Goal: Task Accomplishment & Management: Complete application form

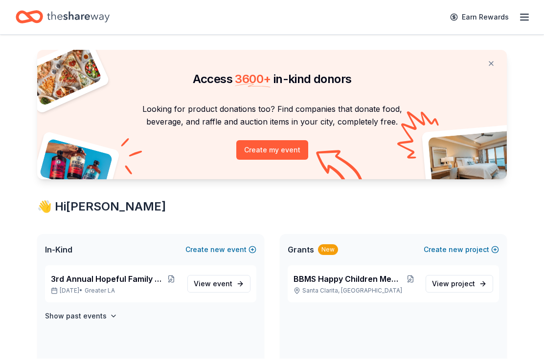
scroll to position [17, 0]
click at [48, 12] on icon "Home" at bounding box center [78, 17] width 63 height 20
click at [52, 26] on icon "Home" at bounding box center [78, 17] width 63 height 20
click at [65, 24] on icon "Home" at bounding box center [78, 17] width 63 height 20
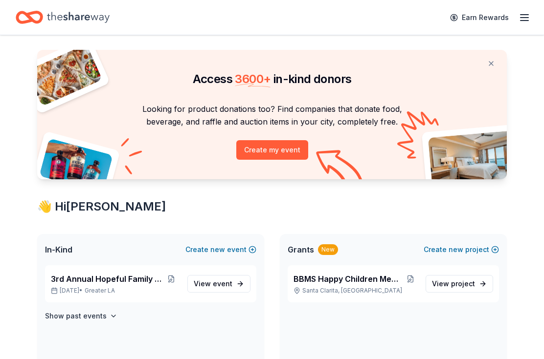
click at [50, 254] on span "In-Kind" at bounding box center [58, 250] width 27 height 12
click at [75, 287] on p "[DATE] • Greater LA" at bounding box center [115, 291] width 129 height 8
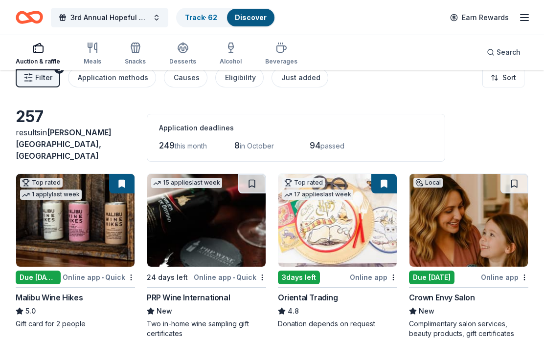
scroll to position [13, 0]
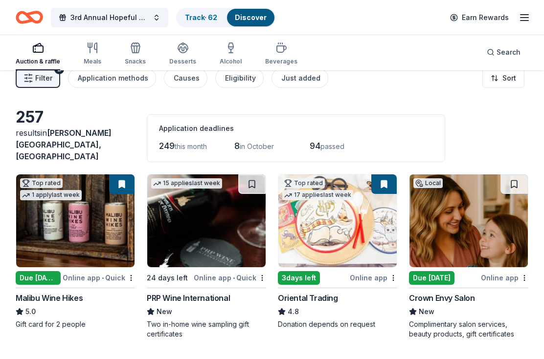
click at [32, 62] on div "Auction & raffle" at bounding box center [38, 62] width 45 height 8
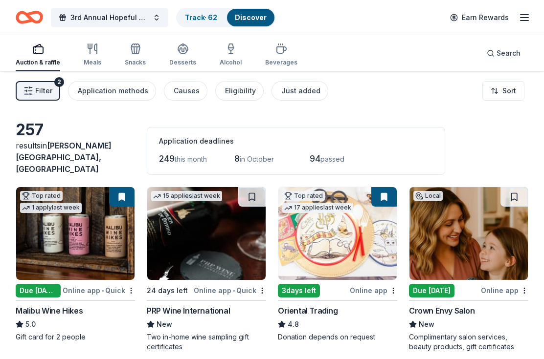
click at [29, 66] on div "Auction & raffle" at bounding box center [38, 63] width 45 height 8
click at [95, 65] on div "Meals" at bounding box center [93, 63] width 18 height 8
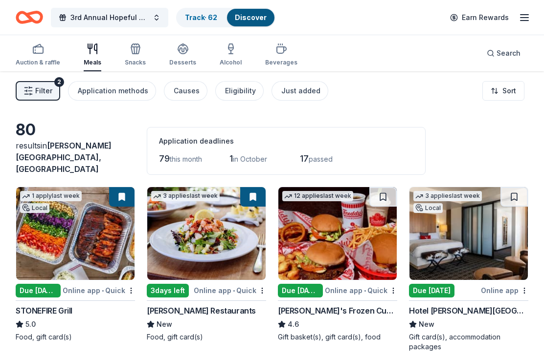
click at [189, 19] on link "Track · 62" at bounding box center [201, 17] width 32 height 8
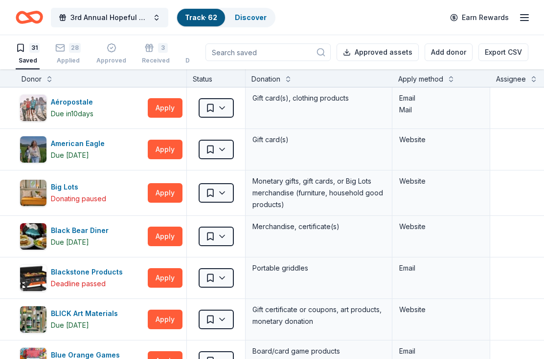
click at [148, 48] on icon "button" at bounding box center [149, 48] width 10 height 10
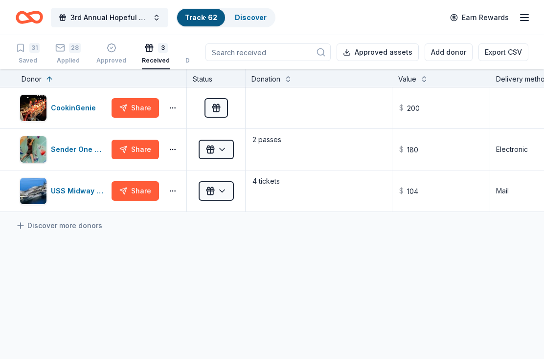
click at [107, 49] on icon "button" at bounding box center [112, 48] width 10 height 10
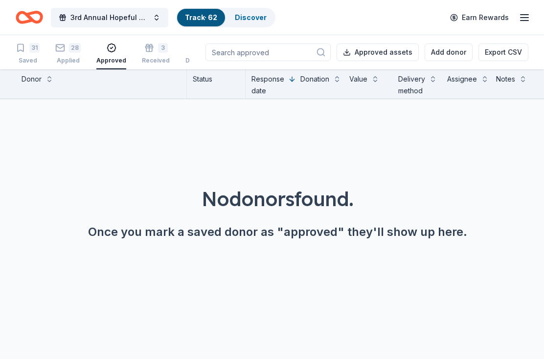
click at [62, 54] on div "28 Applied" at bounding box center [67, 54] width 25 height 22
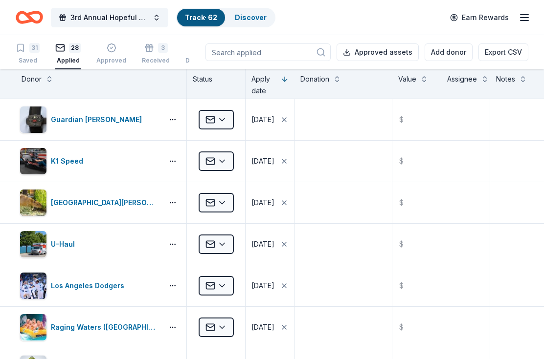
scroll to position [500, 0]
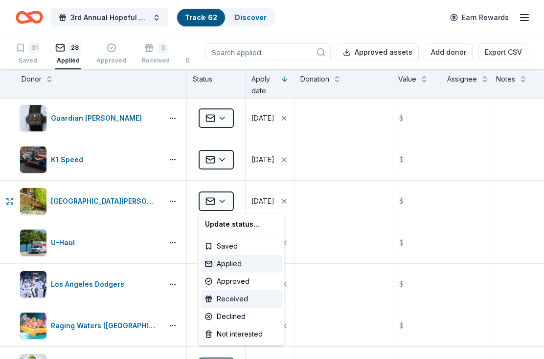
click at [245, 305] on div "Received" at bounding box center [241, 300] width 81 height 18
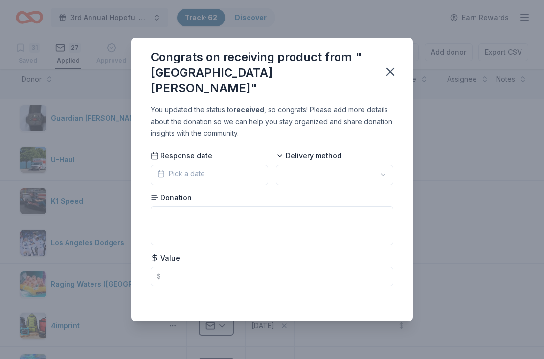
click at [239, 173] on button "Pick a date" at bounding box center [209, 175] width 117 height 21
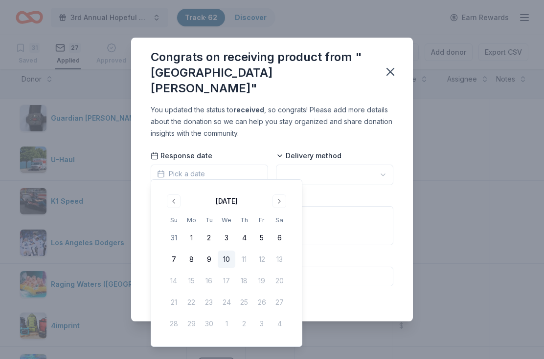
click at [261, 245] on button "5" at bounding box center [262, 238] width 18 height 18
click at [321, 165] on button "button" at bounding box center [334, 175] width 117 height 21
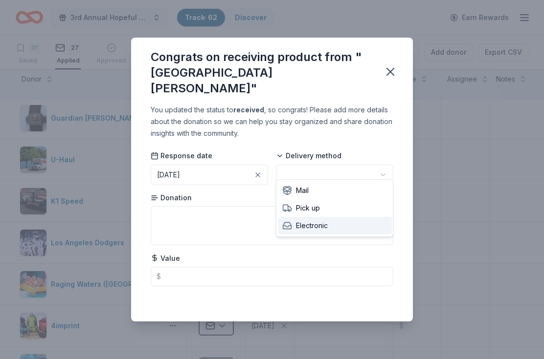
click at [332, 233] on div "Electronic" at bounding box center [334, 226] width 113 height 18
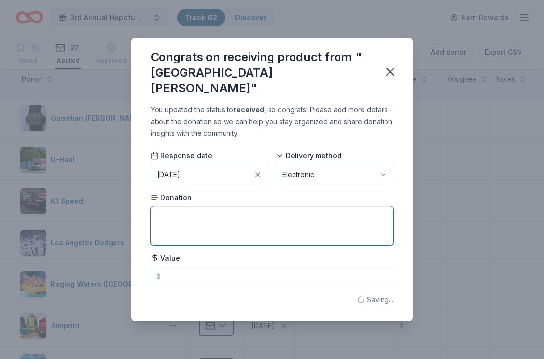
click at [203, 223] on textarea at bounding box center [272, 225] width 243 height 39
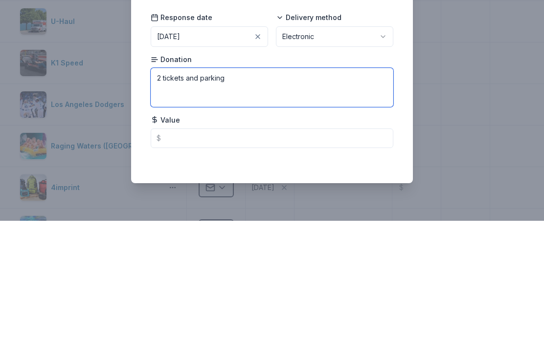
type textarea "2 tickets and parking"
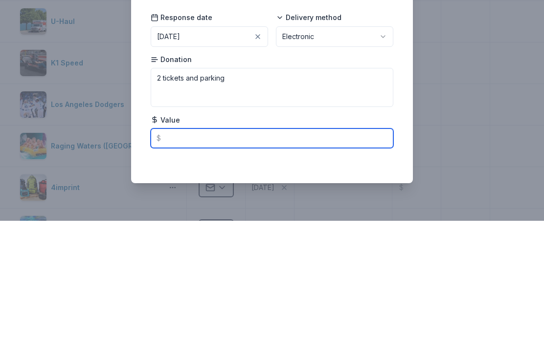
click at [172, 267] on input "text" at bounding box center [272, 277] width 243 height 20
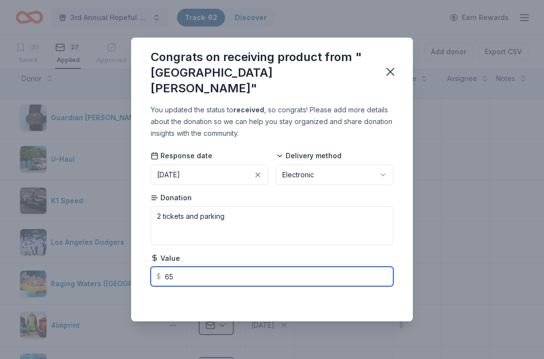
scroll to position [0, 0]
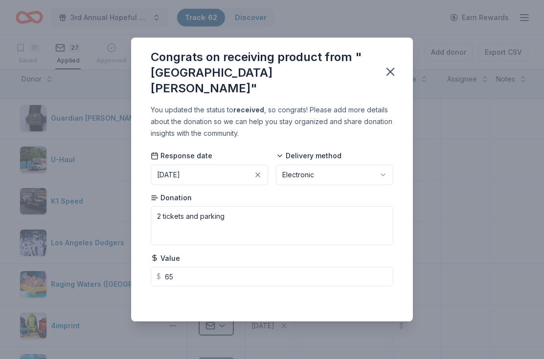
click at [385, 71] on icon "button" at bounding box center [390, 72] width 14 height 14
type input "65.00"
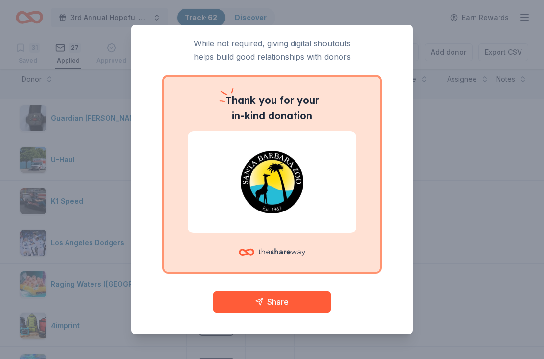
scroll to position [26, 0]
click at [231, 312] on button "Share" at bounding box center [271, 303] width 117 height 22
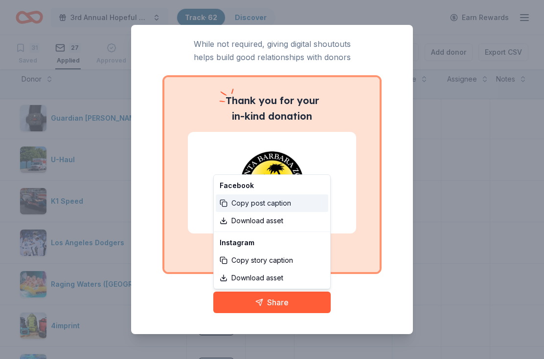
click at [239, 207] on div "Copy post caption" at bounding box center [272, 204] width 112 height 18
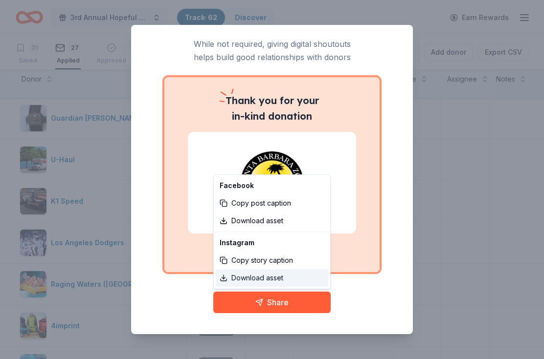
click at [244, 286] on link "Download asset" at bounding box center [272, 278] width 112 height 18
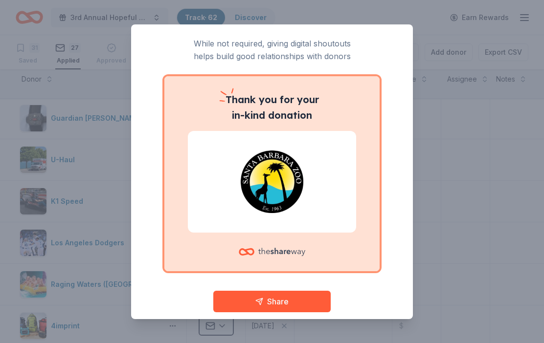
click at [143, 65] on div "Give your donor a shoutout! While not required, giving digital shoutouts helps …" at bounding box center [272, 171] width 282 height 295
click at [409, 216] on div "Give your donor a shoutout! While not required, giving digital shoutouts helps …" at bounding box center [272, 171] width 282 height 295
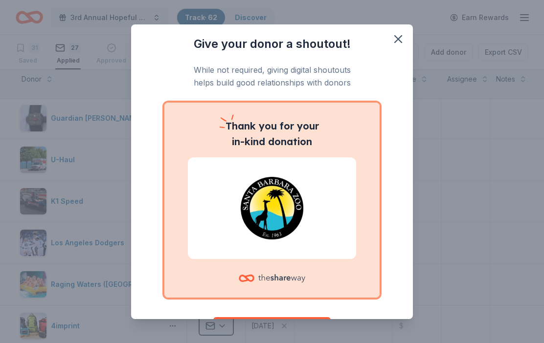
scroll to position [0, 0]
click at [400, 39] on icon "button" at bounding box center [398, 39] width 14 height 14
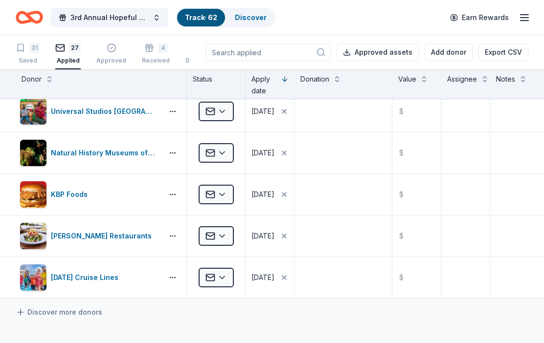
scroll to position [921, 0]
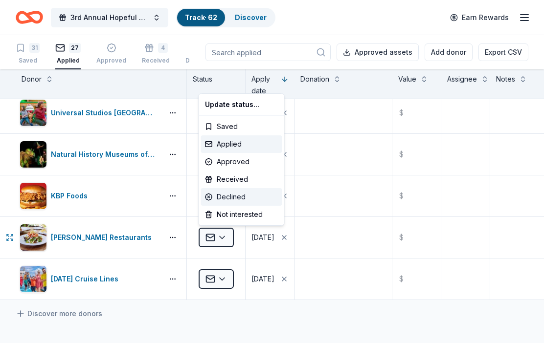
click at [222, 198] on div "Declined" at bounding box center [241, 197] width 81 height 18
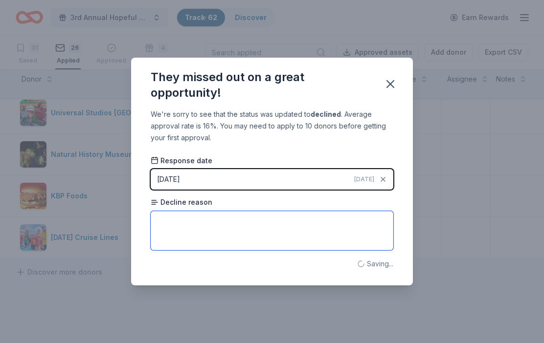
click at [172, 233] on textarea at bounding box center [272, 230] width 243 height 39
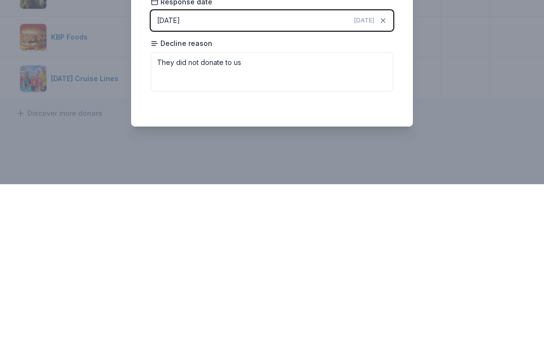
scroll to position [45, 0]
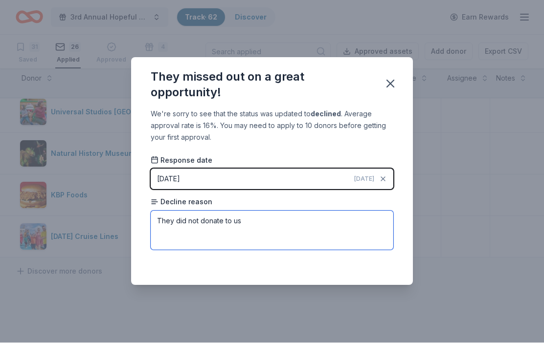
type textarea "They did not donate to us"
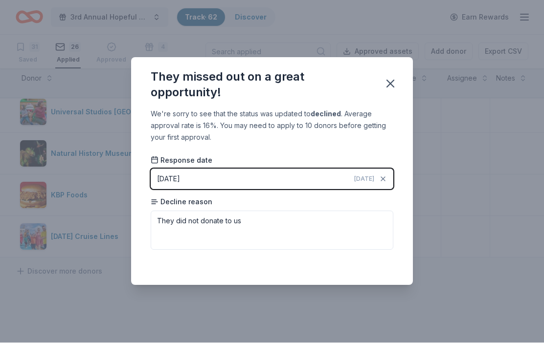
click at [382, 78] on button "button" at bounding box center [391, 84] width 22 height 22
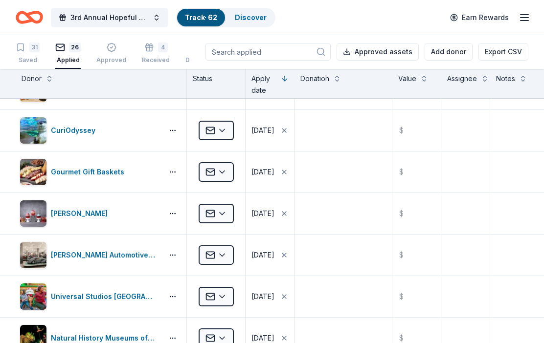
scroll to position [737, 0]
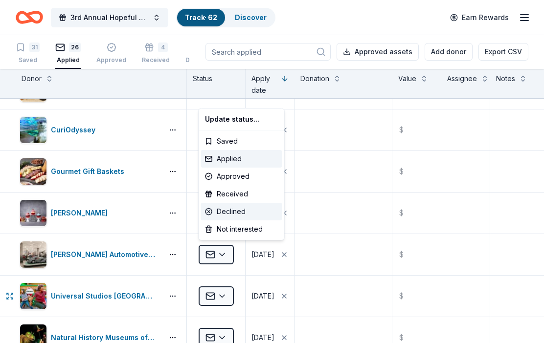
click at [221, 218] on div "Declined" at bounding box center [241, 212] width 81 height 18
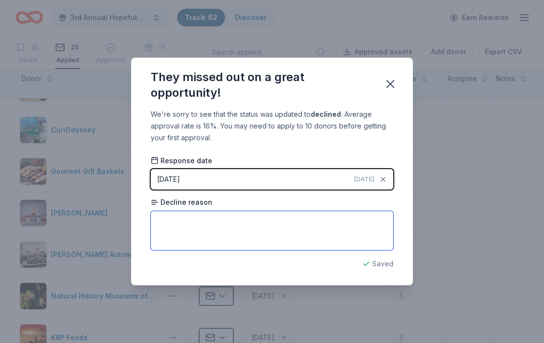
click at [169, 226] on textarea at bounding box center [272, 230] width 243 height 39
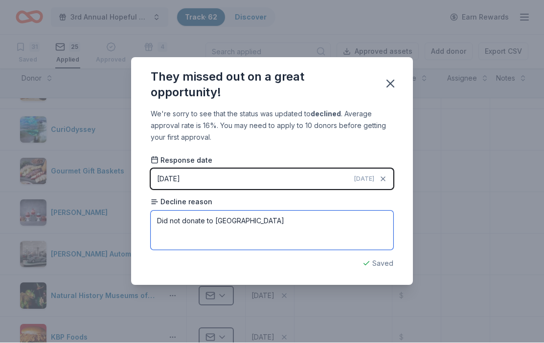
type textarea "Did not donate to [GEOGRAPHIC_DATA]"
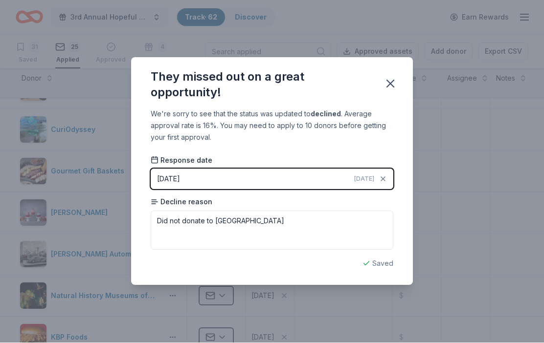
click at [384, 89] on icon "button" at bounding box center [390, 84] width 14 height 14
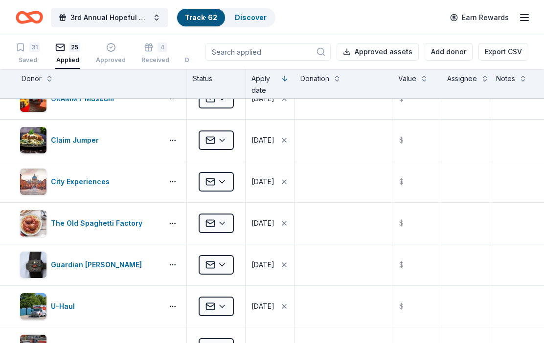
scroll to position [352, 0]
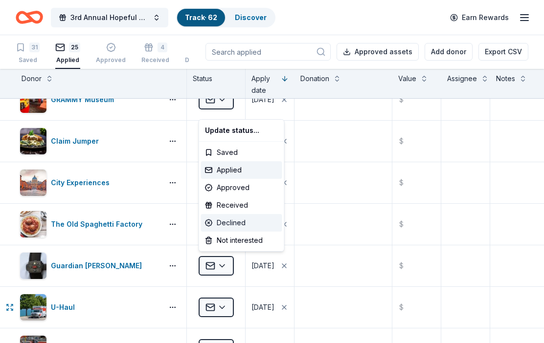
click at [225, 223] on div "Declined" at bounding box center [241, 223] width 81 height 18
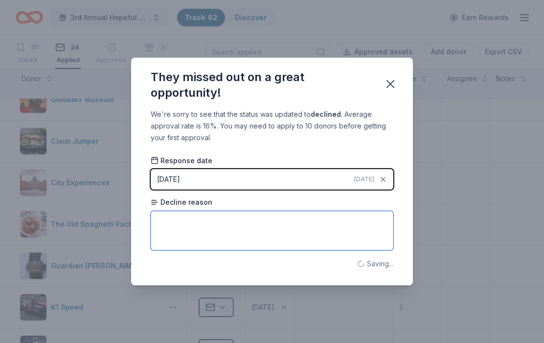
click at [168, 235] on textarea at bounding box center [272, 230] width 243 height 39
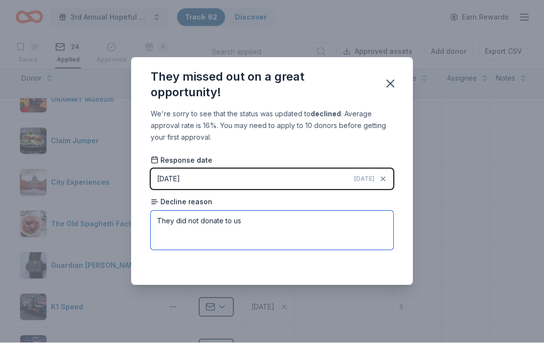
type textarea "They did not donate to us"
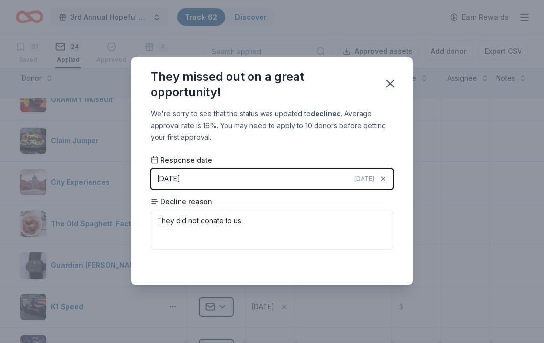
click at [388, 80] on icon "button" at bounding box center [390, 84] width 14 height 14
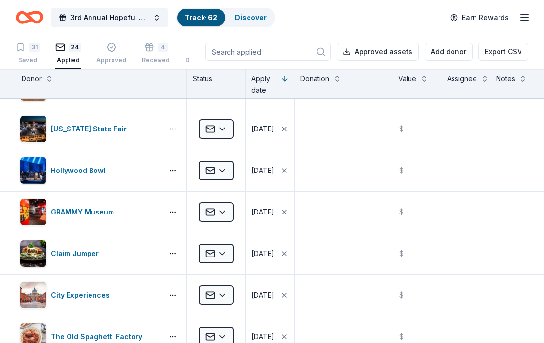
scroll to position [235, 0]
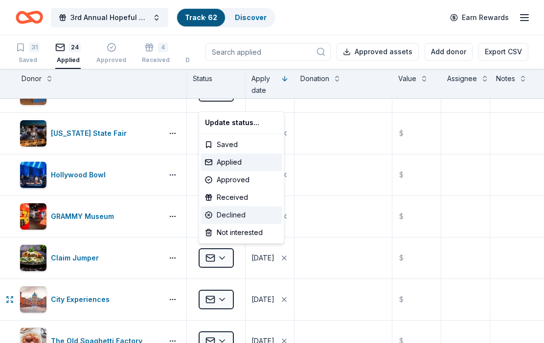
click at [223, 219] on div "Declined" at bounding box center [241, 215] width 81 height 18
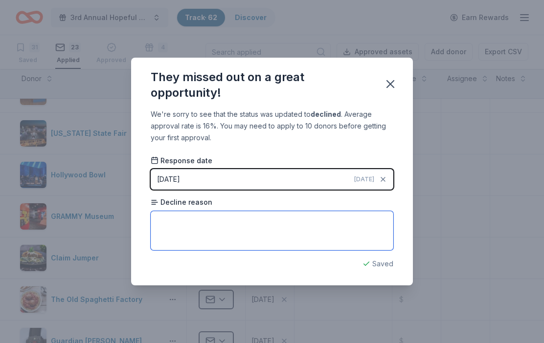
click at [177, 237] on textarea at bounding box center [272, 230] width 243 height 39
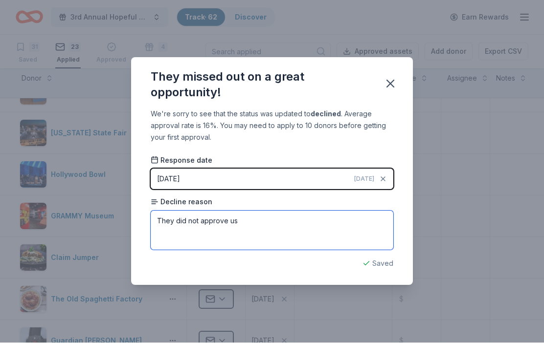
type textarea "They did not approve us"
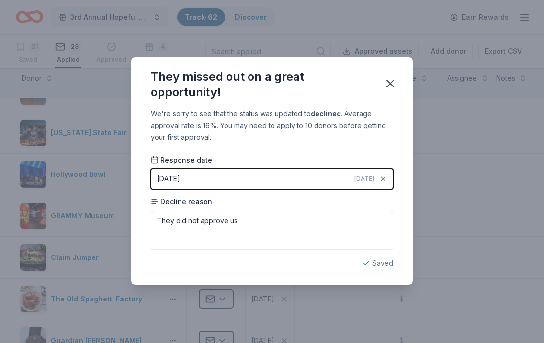
click at [387, 71] on div "They missed out on a great opportunity!" at bounding box center [272, 83] width 282 height 51
click at [373, 87] on div "They missed out on a great opportunity!" at bounding box center [272, 83] width 282 height 51
click at [377, 78] on div "They missed out on a great opportunity!" at bounding box center [272, 83] width 282 height 51
click at [385, 93] on button "button" at bounding box center [391, 84] width 22 height 22
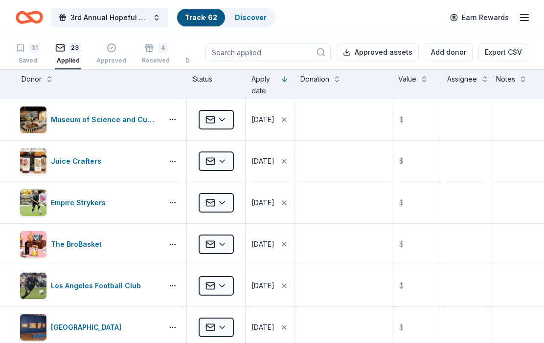
scroll to position [0, 0]
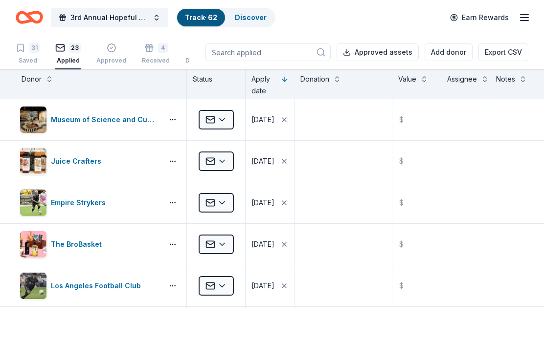
click at [27, 55] on div "31 Saved" at bounding box center [28, 54] width 24 height 22
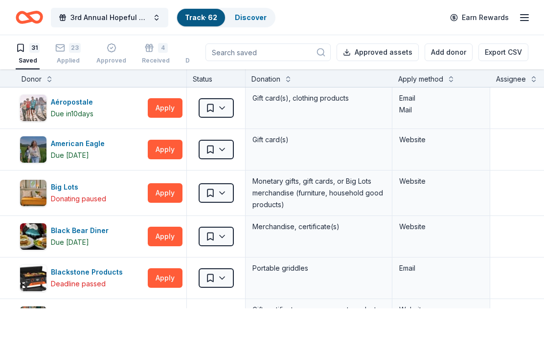
click at [22, 54] on div "31 Saved" at bounding box center [28, 54] width 24 height 22
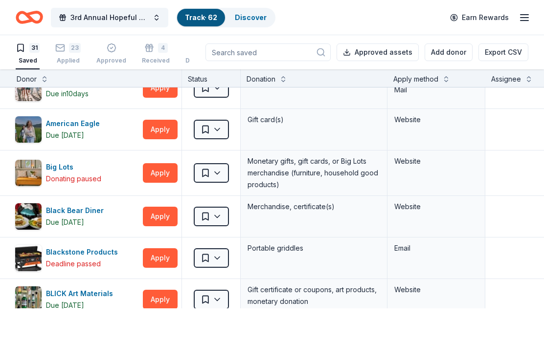
scroll to position [31, 5]
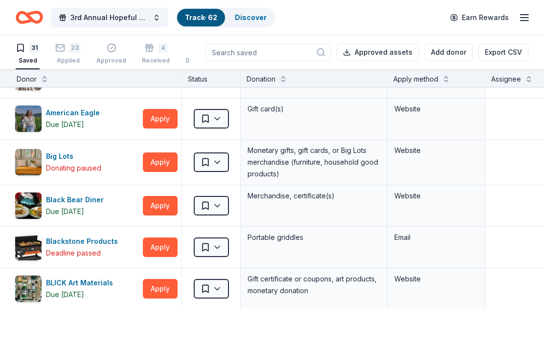
click at [156, 127] on button "Apply" at bounding box center [160, 119] width 35 height 20
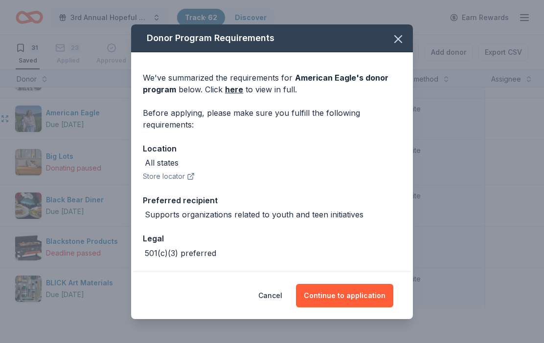
click at [336, 296] on button "Continue to application" at bounding box center [344, 295] width 97 height 23
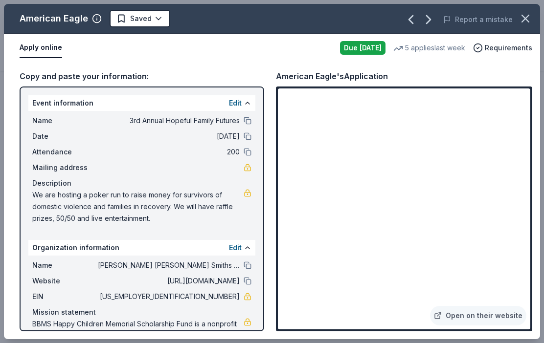
scroll to position [8, 0]
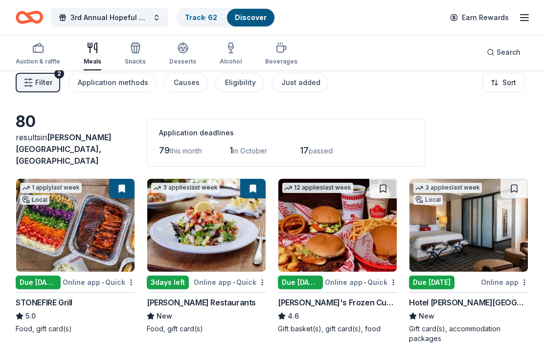
click at [200, 21] on link "Track · 62" at bounding box center [201, 17] width 32 height 8
click at [199, 18] on link "Track · 62" at bounding box center [201, 17] width 32 height 8
click at [243, 15] on link "Discover" at bounding box center [251, 17] width 32 height 8
click at [248, 19] on link "Discover" at bounding box center [251, 17] width 32 height 8
click at [248, 21] on link "Discover" at bounding box center [251, 17] width 32 height 8
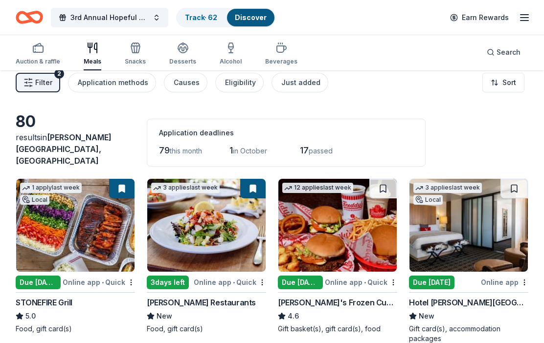
click at [251, 24] on div "Discover" at bounding box center [250, 18] width 47 height 18
click at [200, 16] on link "Track · 62" at bounding box center [201, 17] width 32 height 8
click at [198, 21] on link "Track · 62" at bounding box center [201, 17] width 32 height 8
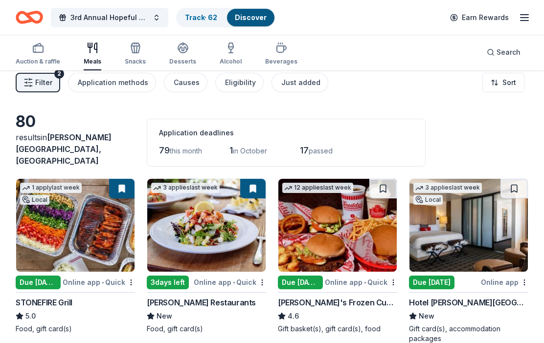
click at [203, 22] on link "Track · 62" at bounding box center [201, 17] width 32 height 8
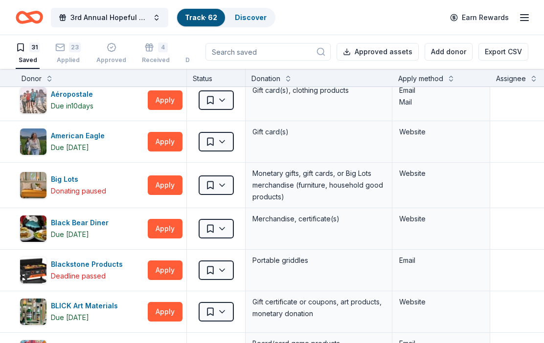
scroll to position [8, 0]
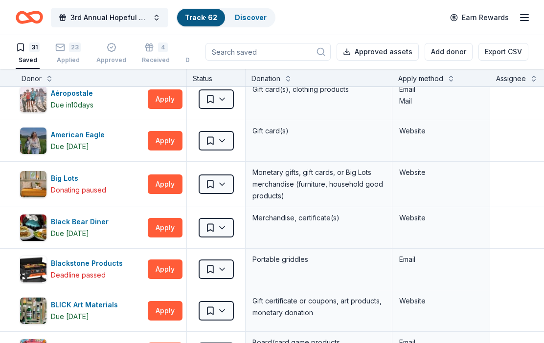
click at [163, 143] on button "Apply" at bounding box center [165, 141] width 35 height 20
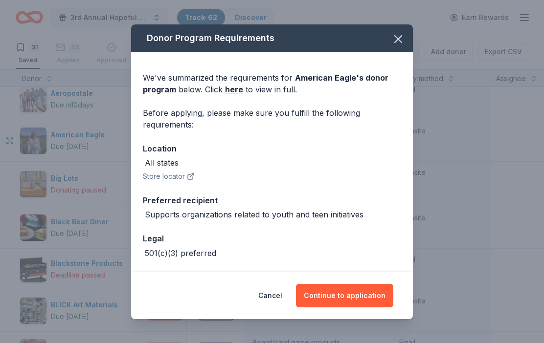
click at [319, 308] on button "Continue to application" at bounding box center [344, 295] width 97 height 23
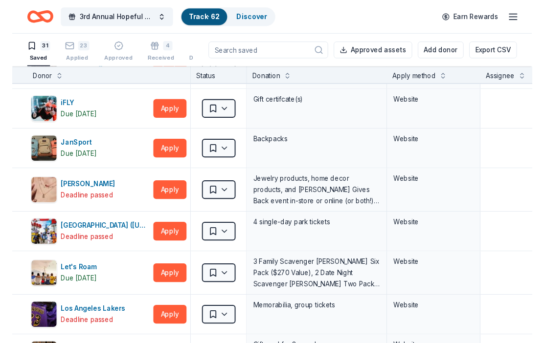
scroll to position [415, 0]
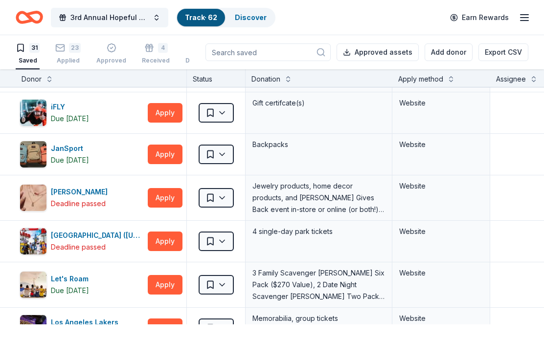
click at [61, 159] on div "Due [DATE]" at bounding box center [70, 161] width 38 height 12
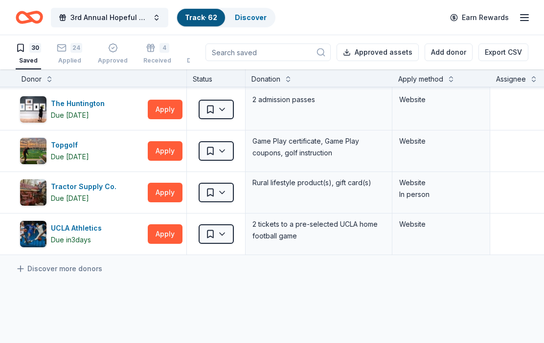
scroll to position [1099, 0]
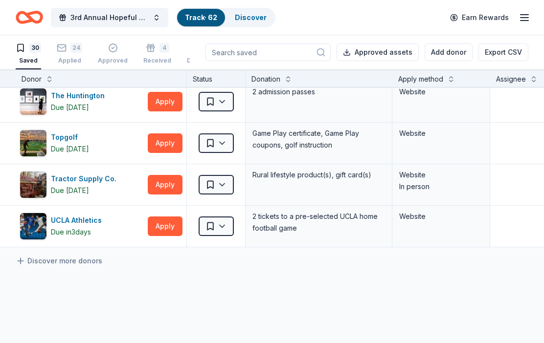
click at [155, 188] on button "Apply" at bounding box center [165, 185] width 35 height 20
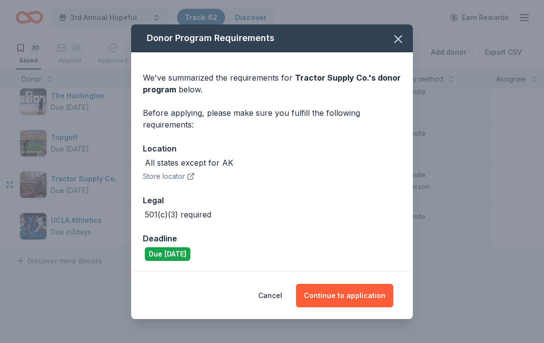
click at [318, 289] on button "Continue to application" at bounding box center [344, 295] width 97 height 23
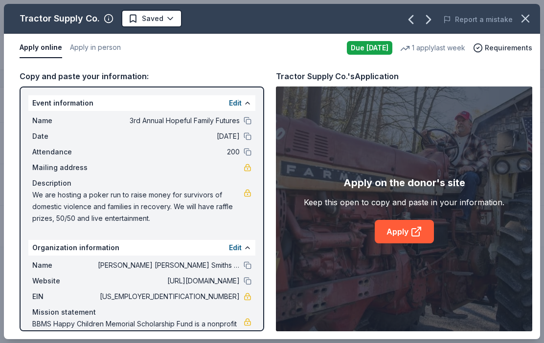
click at [397, 238] on link "Apply" at bounding box center [404, 231] width 59 height 23
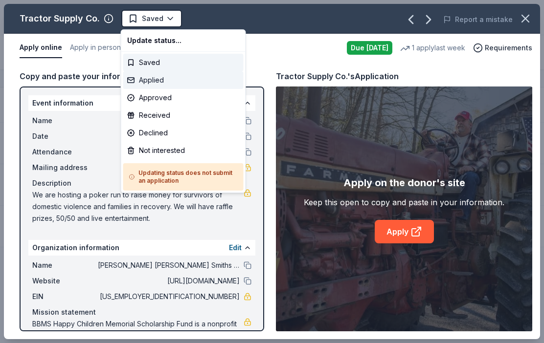
click at [144, 83] on div "Applied" at bounding box center [183, 80] width 120 height 18
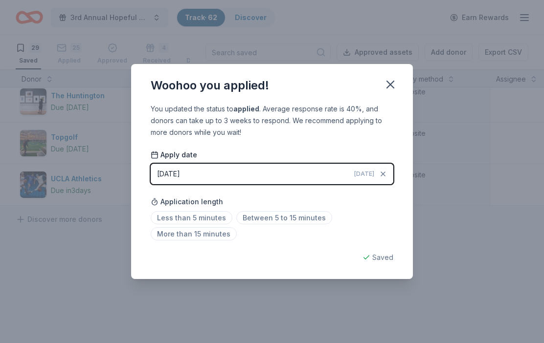
click at [264, 220] on span "Between 5 to 15 minutes" at bounding box center [284, 217] width 96 height 13
click at [368, 266] on div "You updated the status to applied . Average response rate is 40%, and donors ca…" at bounding box center [272, 191] width 282 height 176
click at [387, 76] on button "button" at bounding box center [391, 85] width 22 height 22
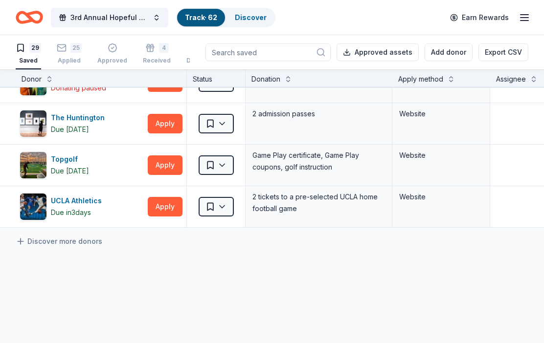
scroll to position [1077, 0]
click at [167, 209] on button "Apply" at bounding box center [165, 207] width 35 height 20
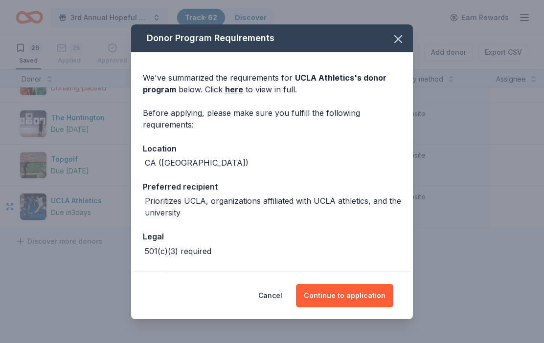
click at [268, 301] on button "Cancel" at bounding box center [270, 295] width 24 height 23
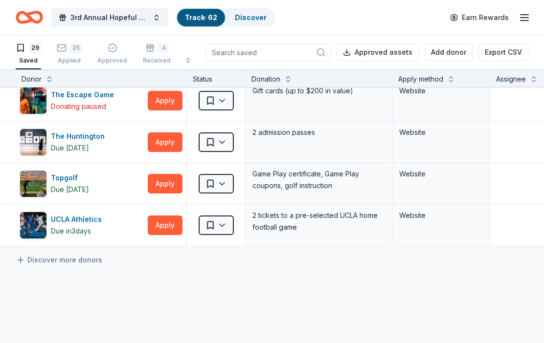
scroll to position [1058, 0]
click at [161, 230] on button "Apply" at bounding box center [165, 226] width 35 height 20
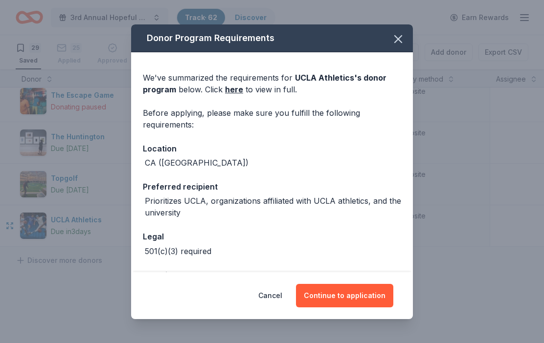
click at [322, 299] on button "Continue to application" at bounding box center [344, 295] width 97 height 23
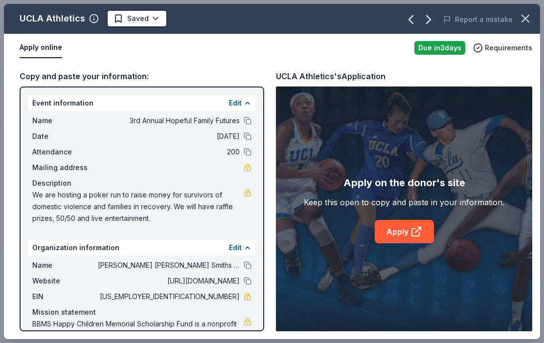
click at [392, 236] on link "Apply" at bounding box center [404, 231] width 59 height 23
click at [117, 26] on button "Saved" at bounding box center [137, 19] width 61 height 18
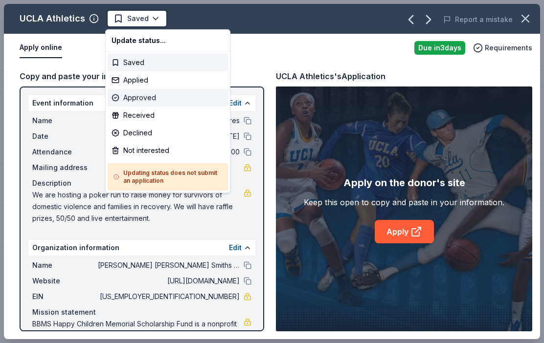
click at [129, 90] on div "Approved" at bounding box center [168, 98] width 120 height 18
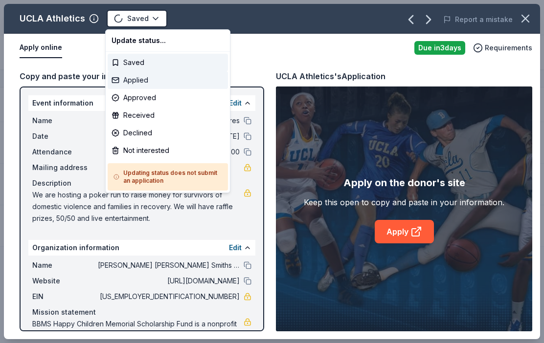
click at [134, 87] on div "Applied" at bounding box center [168, 80] width 120 height 18
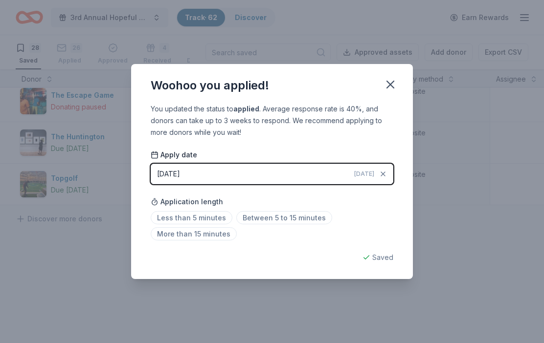
click at [294, 230] on div "Less than 5 minutes Between 5 to 15 minutes More than 15 minutes" at bounding box center [272, 228] width 243 height 32
click at [289, 224] on span "Between 5 to 15 minutes" at bounding box center [284, 217] width 96 height 13
click at [291, 225] on div "Less than 5 minutes Between 5 to 15 minutes More than 15 minutes" at bounding box center [272, 228] width 243 height 32
click at [296, 236] on div "Less than 5 minutes Between 5 to 15 minutes More than 15 minutes" at bounding box center [272, 228] width 243 height 32
click at [399, 89] on button "button" at bounding box center [391, 85] width 22 height 22
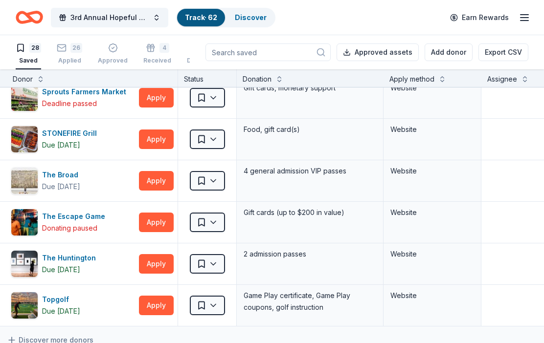
scroll to position [937, 9]
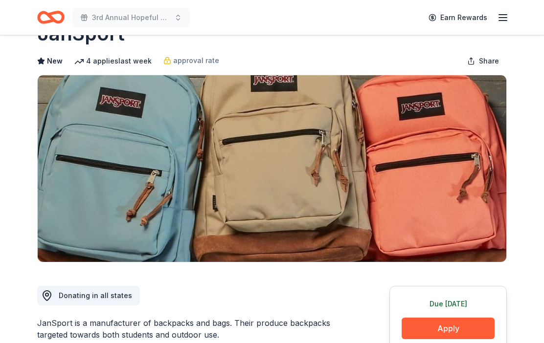
scroll to position [115, 0]
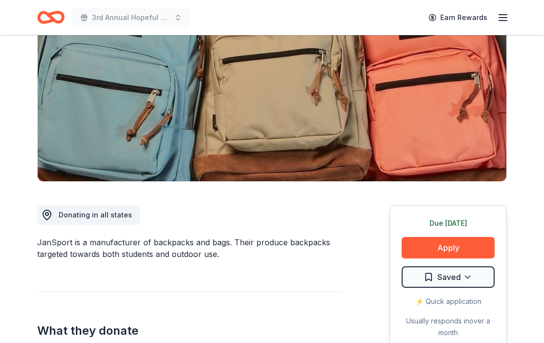
click at [414, 246] on button "Apply" at bounding box center [448, 248] width 93 height 22
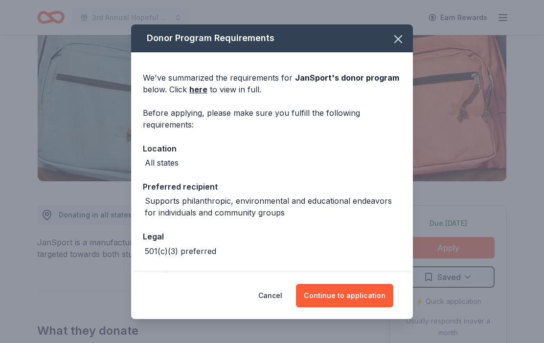
click at [334, 308] on button "Continue to application" at bounding box center [344, 295] width 97 height 23
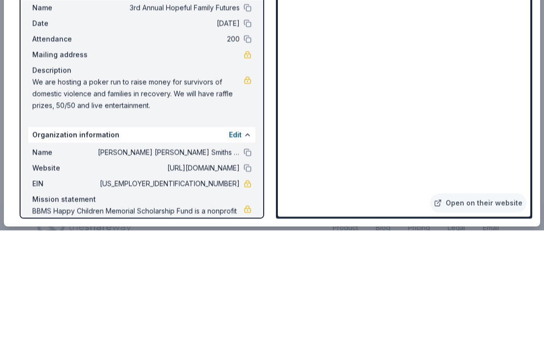
scroll to position [1090, 0]
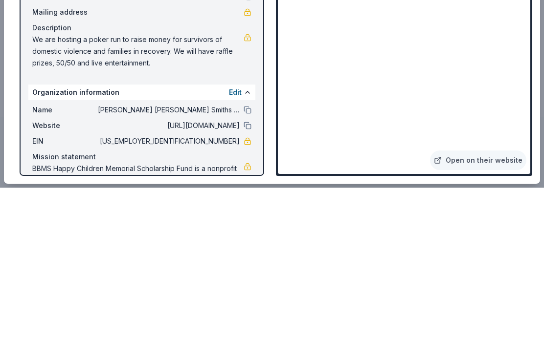
click at [33, 189] on span "We are hosting a poker run to raise money for survivors of domestic violence an…" at bounding box center [137, 206] width 211 height 35
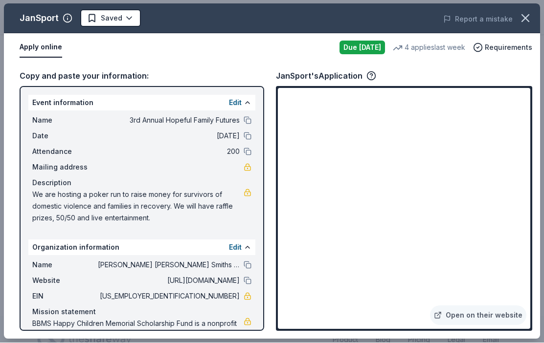
click at [45, 199] on span "We are hosting a poker run to raise money for survivors of domestic violence an…" at bounding box center [137, 206] width 211 height 35
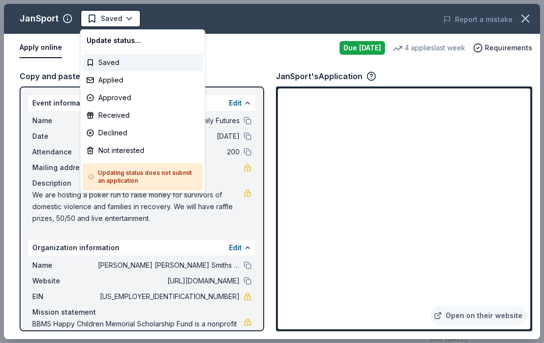
scroll to position [0, 0]
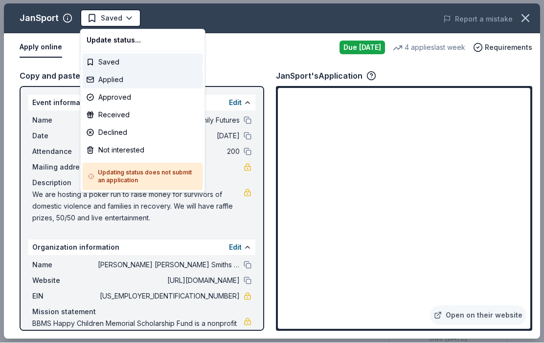
click at [103, 84] on div "Applied" at bounding box center [143, 80] width 120 height 18
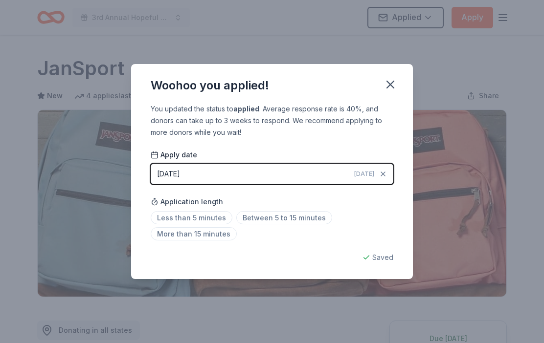
click at [167, 223] on span "Less than 5 minutes" at bounding box center [192, 217] width 82 height 13
click at [388, 80] on icon "button" at bounding box center [390, 85] width 14 height 14
